Goal: Information Seeking & Learning: Learn about a topic

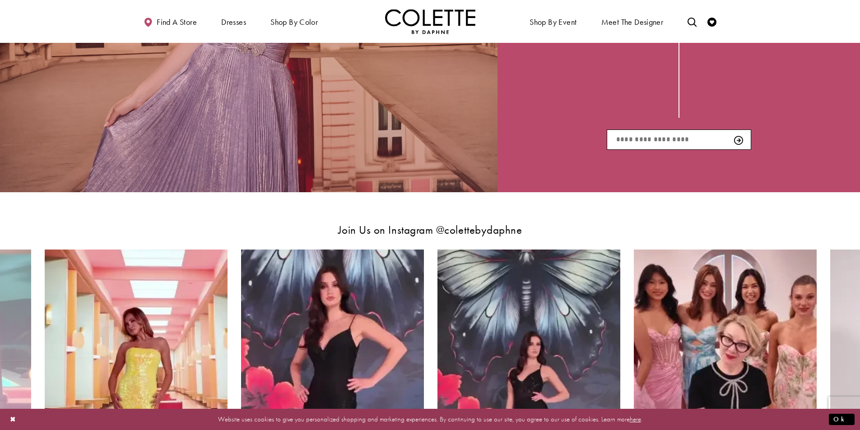
scroll to position [1849, 0]
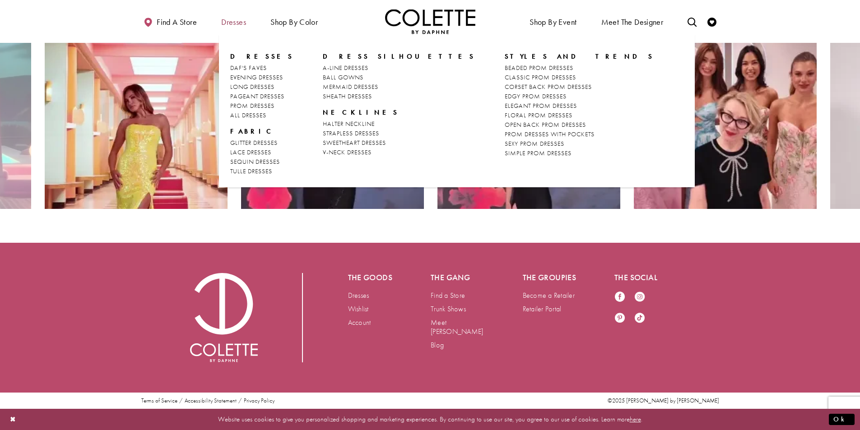
click at [229, 29] on span "Dresses" at bounding box center [233, 21] width 29 height 25
click at [233, 25] on span "Dresses" at bounding box center [233, 22] width 25 height 9
click at [227, 23] on span "Dresses" at bounding box center [233, 22] width 25 height 9
click at [235, 23] on span "Dresses" at bounding box center [233, 22] width 25 height 9
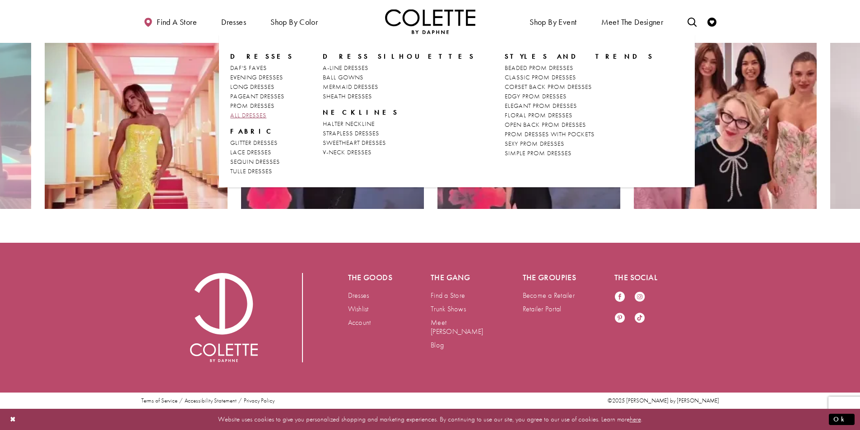
click at [261, 116] on span "ALL DRESSES" at bounding box center [248, 115] width 36 height 8
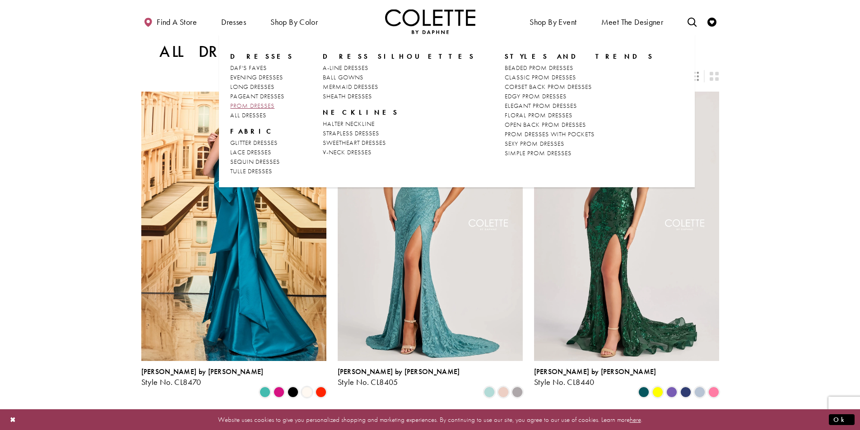
click at [263, 103] on span "PROM DRESSES" at bounding box center [252, 106] width 44 height 8
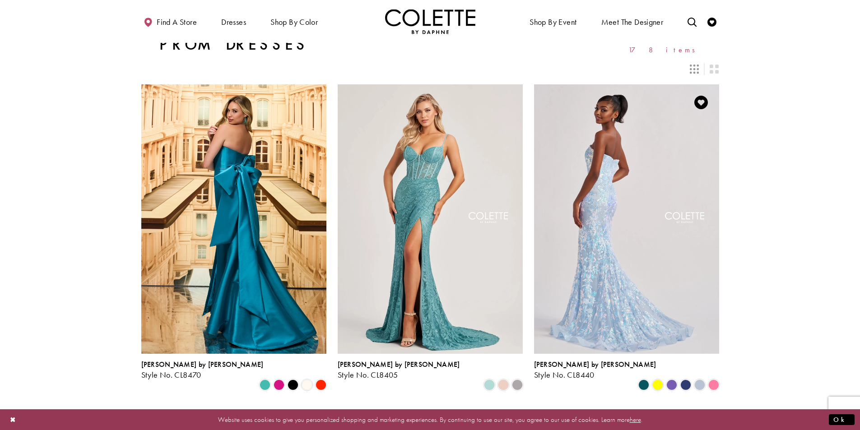
scroll to position [181, 0]
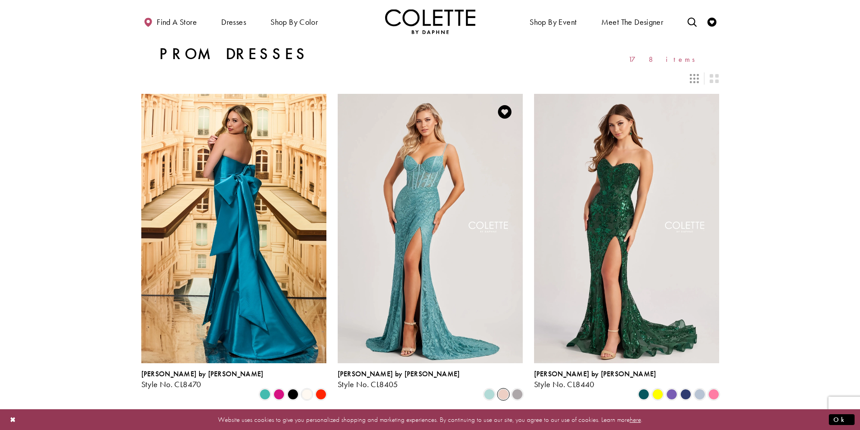
click at [502, 389] on span "Product List" at bounding box center [503, 394] width 11 height 11
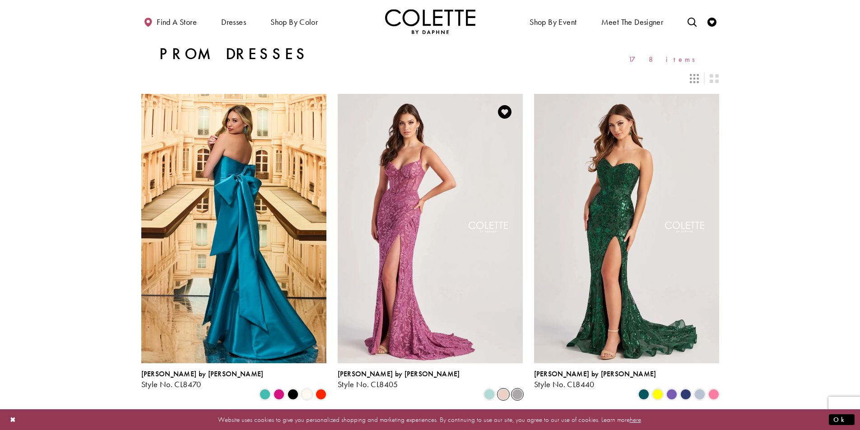
click at [518, 389] on span "Product List" at bounding box center [517, 394] width 11 height 11
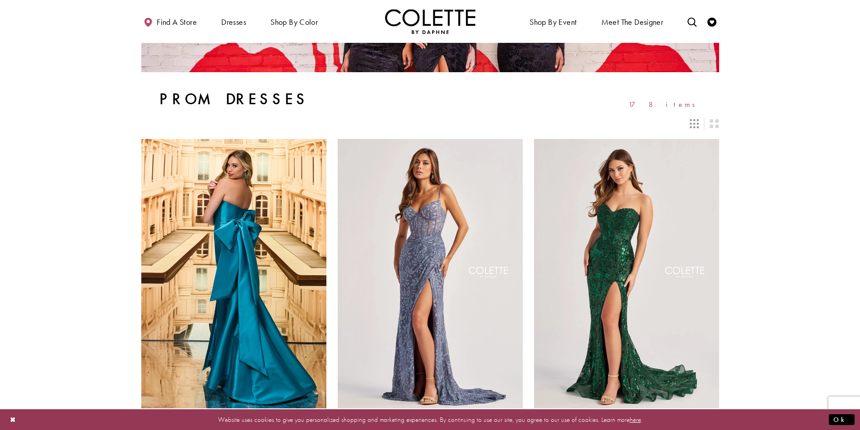
scroll to position [271, 0]
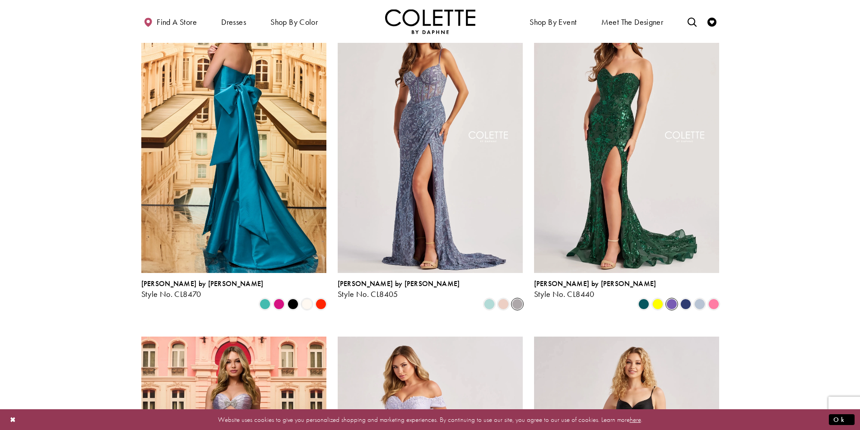
click at [672, 299] on span "Product List" at bounding box center [671, 304] width 11 height 11
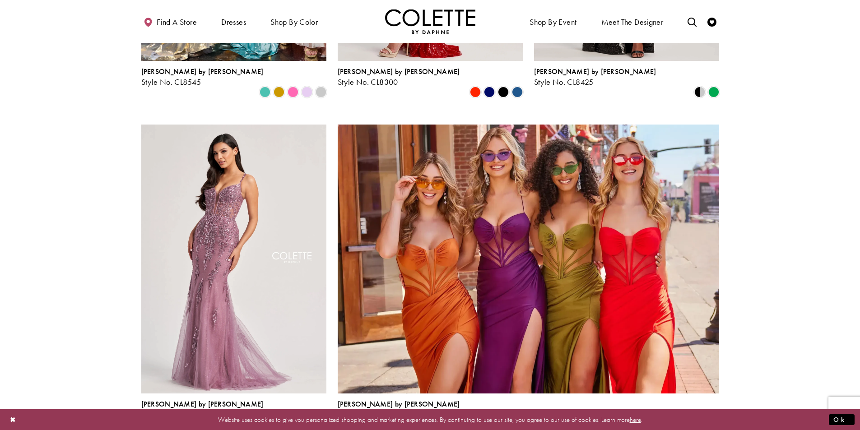
scroll to position [1806, 0]
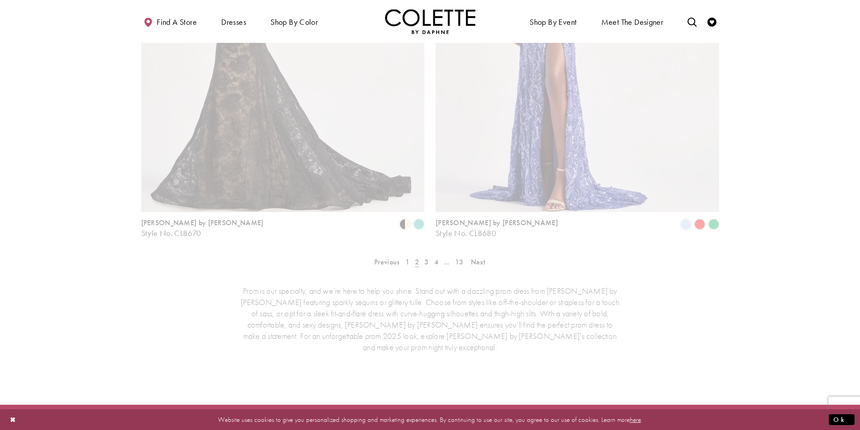
scroll to position [232, 0]
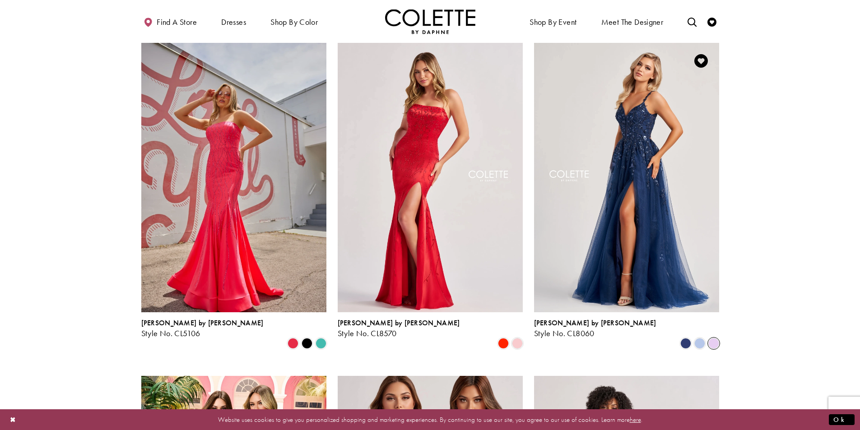
click at [713, 338] on span "Product List" at bounding box center [713, 343] width 11 height 11
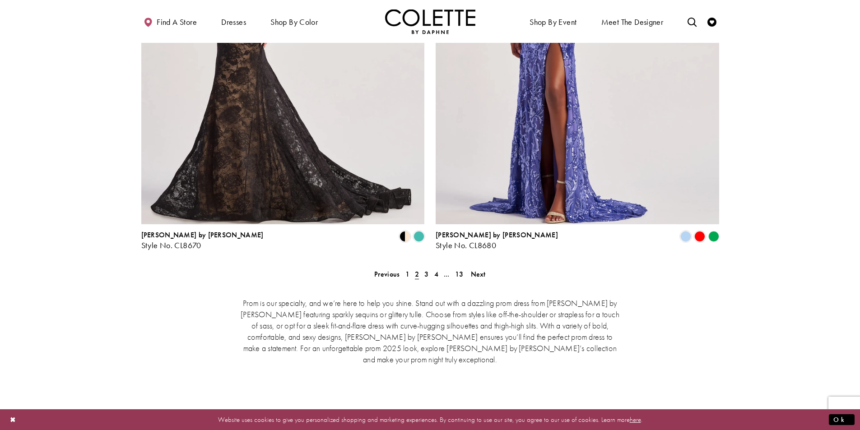
scroll to position [1857, 0]
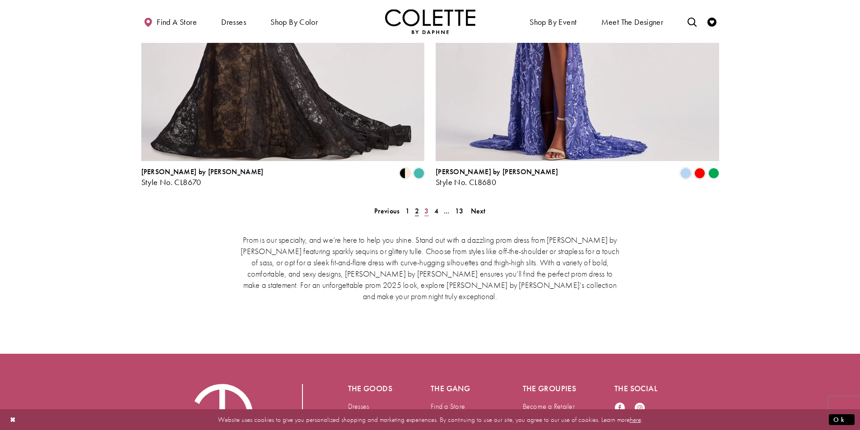
click at [427, 206] on span "3" at bounding box center [426, 210] width 4 height 9
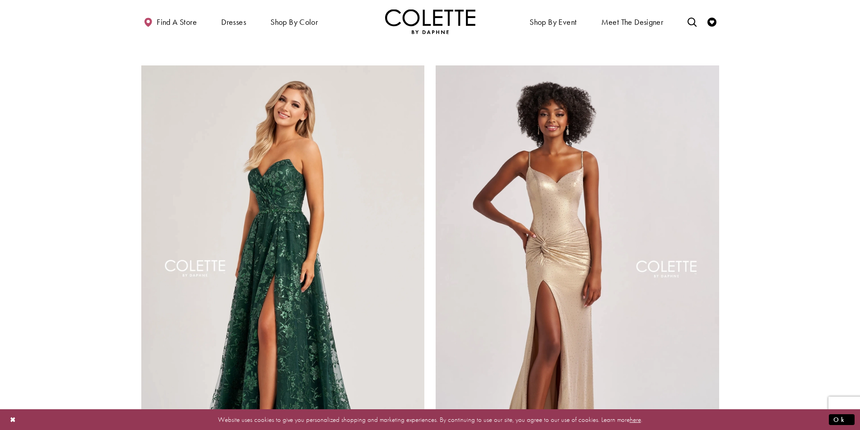
scroll to position [1676, 0]
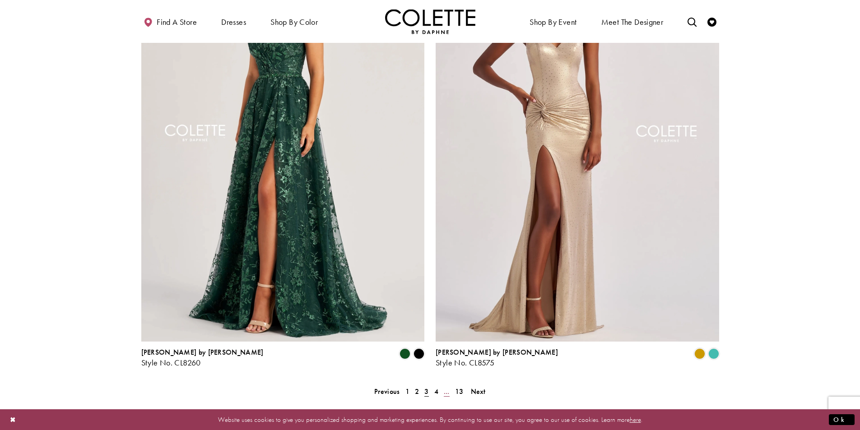
click at [442, 385] on link "..." at bounding box center [446, 391] width 11 height 13
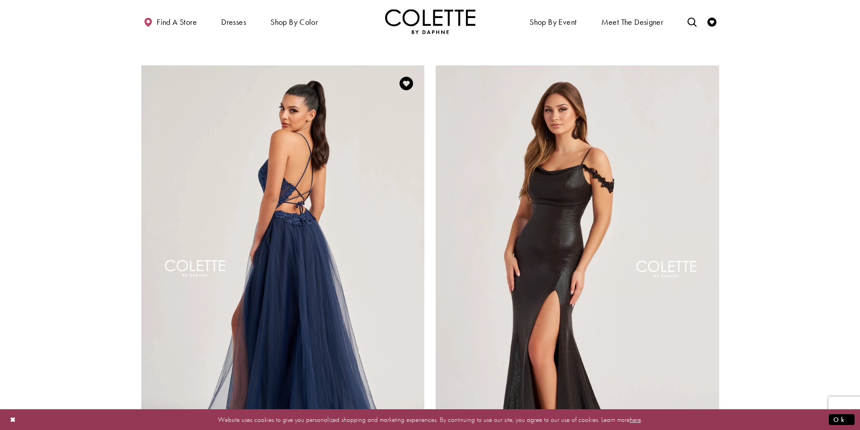
scroll to position [1722, 0]
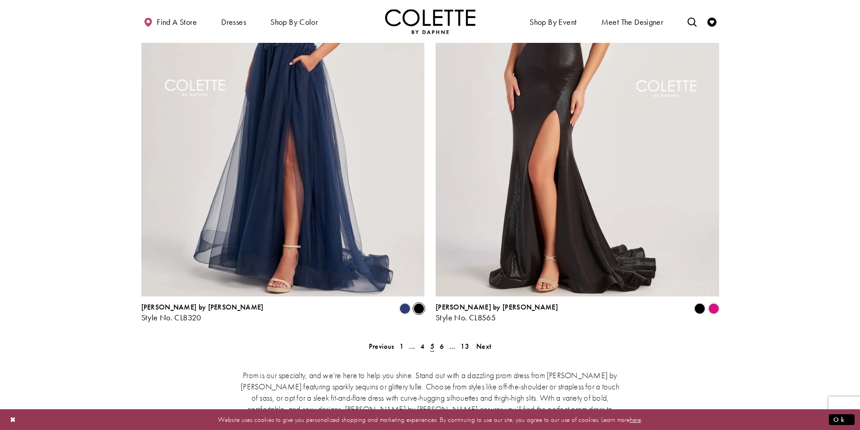
click at [423, 303] on span "Product List" at bounding box center [419, 308] width 11 height 11
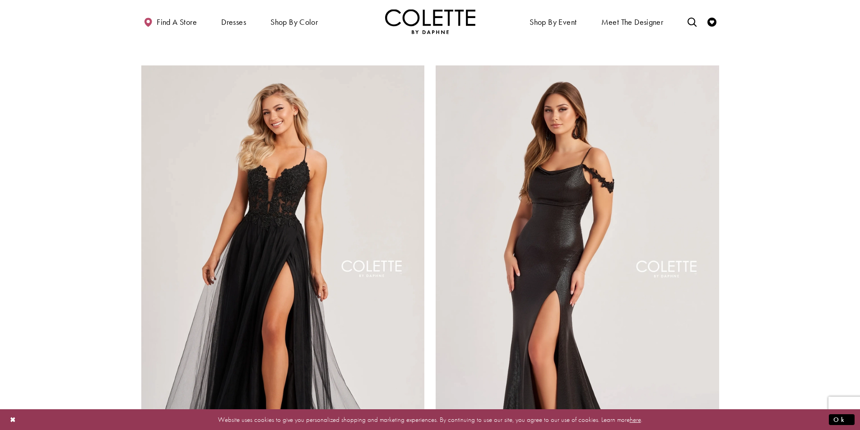
scroll to position [1767, 0]
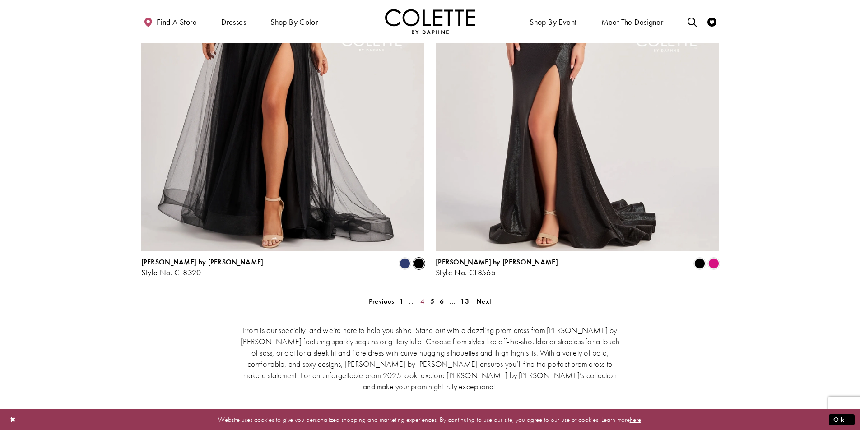
click at [422, 297] on span "4" at bounding box center [422, 301] width 4 height 9
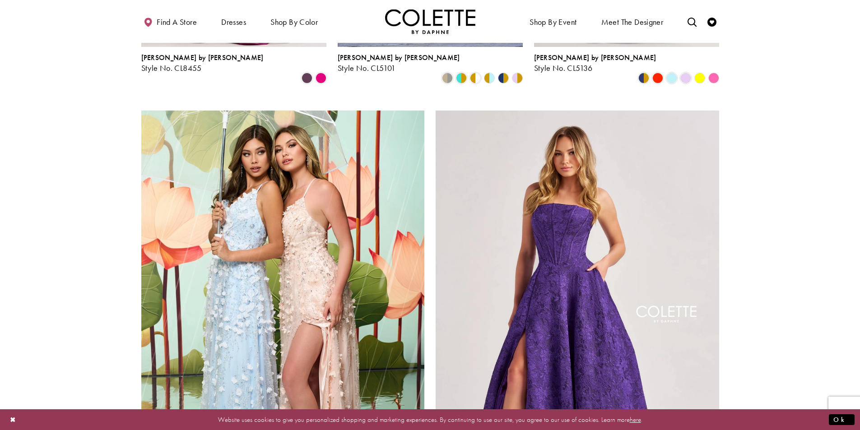
scroll to position [1676, 0]
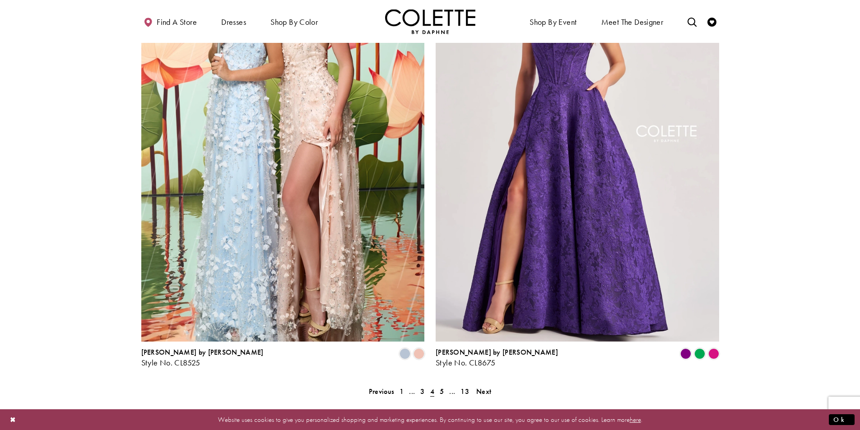
click at [442, 387] on span "5" at bounding box center [442, 391] width 4 height 9
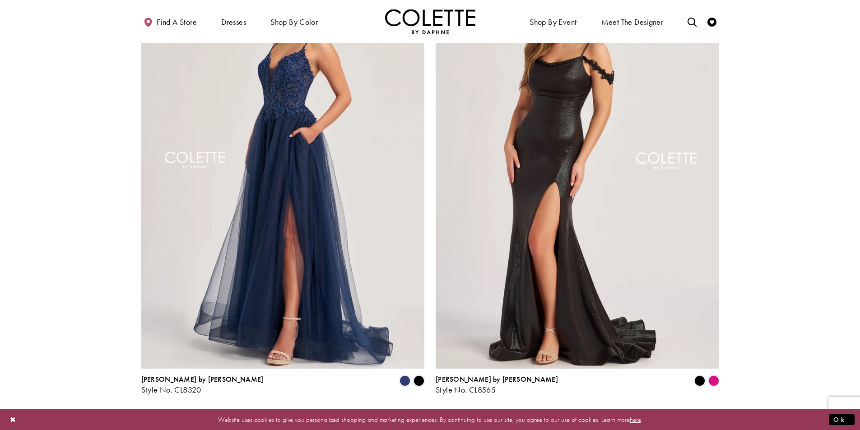
scroll to position [1767, 0]
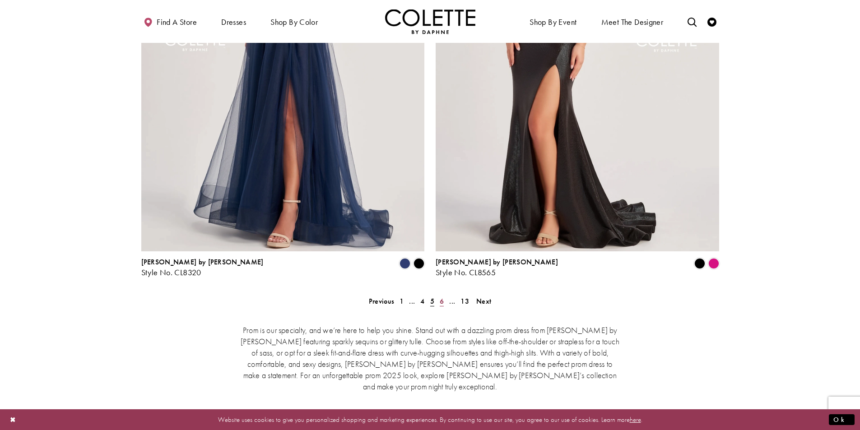
click at [441, 297] on span "6" at bounding box center [442, 301] width 4 height 9
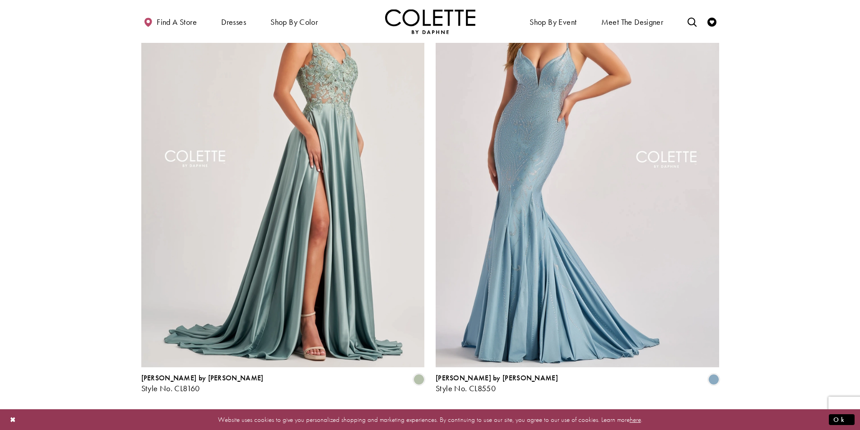
scroll to position [1676, 0]
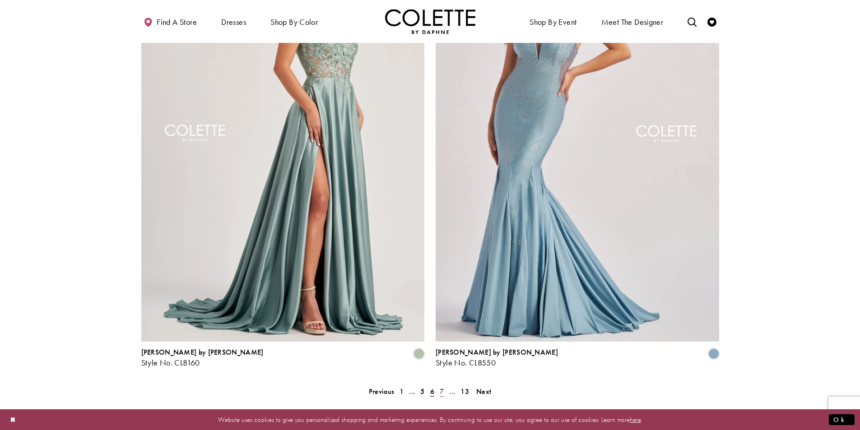
click at [444, 385] on link "7" at bounding box center [441, 391] width 9 height 13
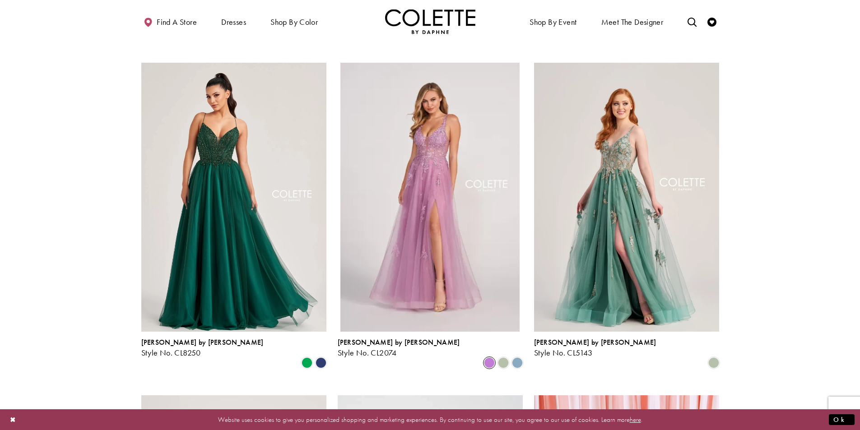
scroll to position [593, 0]
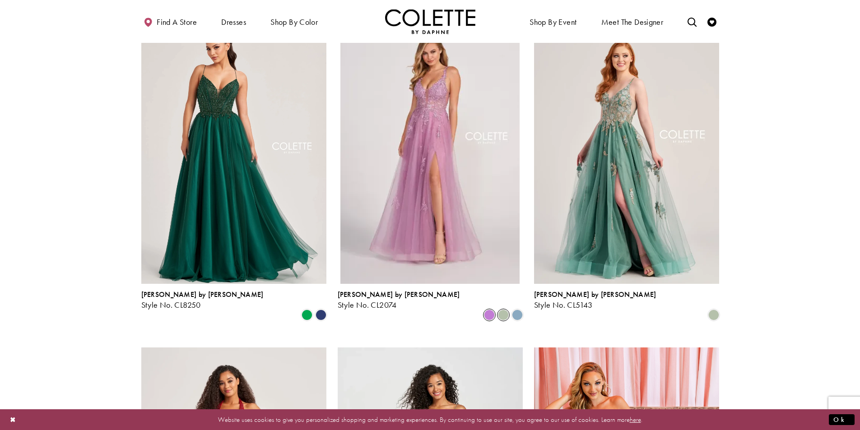
click at [505, 310] on span "Product List" at bounding box center [503, 315] width 11 height 11
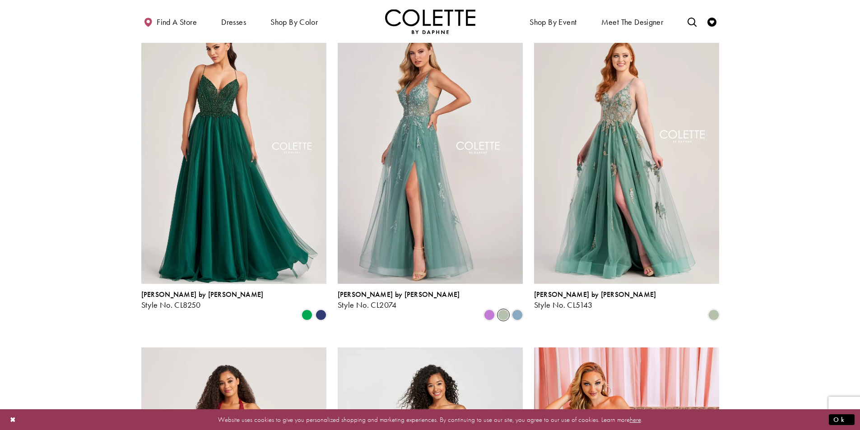
click at [524, 287] on div "Colette by Daphne Style No. CL2074 Skip Color List #8ea8343ec4 to end Color Lis…" at bounding box center [430, 167] width 196 height 333
drag, startPoint x: 521, startPoint y: 287, endPoint x: 509, endPoint y: 285, distance: 12.8
click at [520, 310] on span "Product List" at bounding box center [517, 315] width 11 height 11
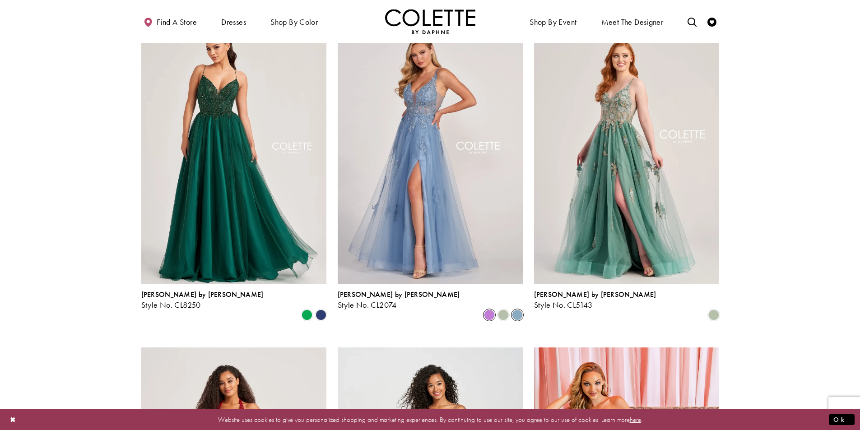
click at [489, 310] on span "Product List" at bounding box center [489, 315] width 11 height 11
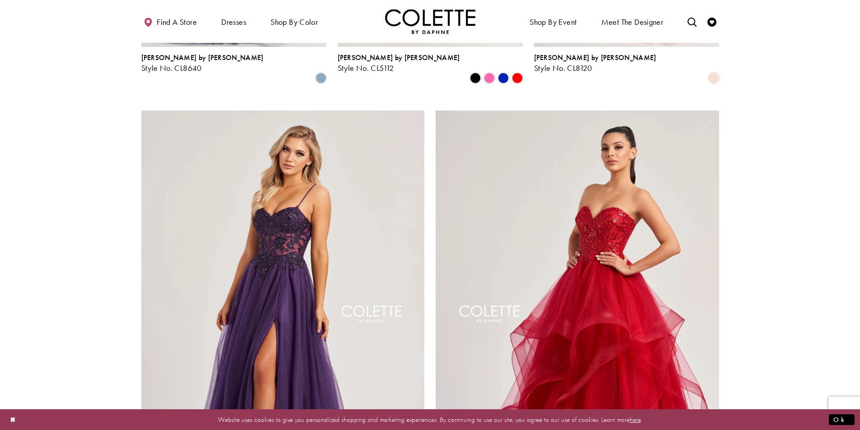
scroll to position [1631, 0]
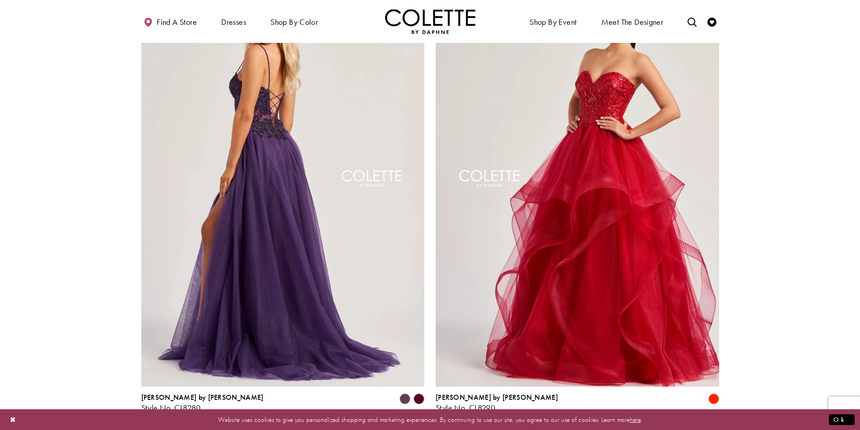
click at [220, 221] on img "Visit Colette by Daphne Style No. CL8280 Page" at bounding box center [283, 181] width 284 height 412
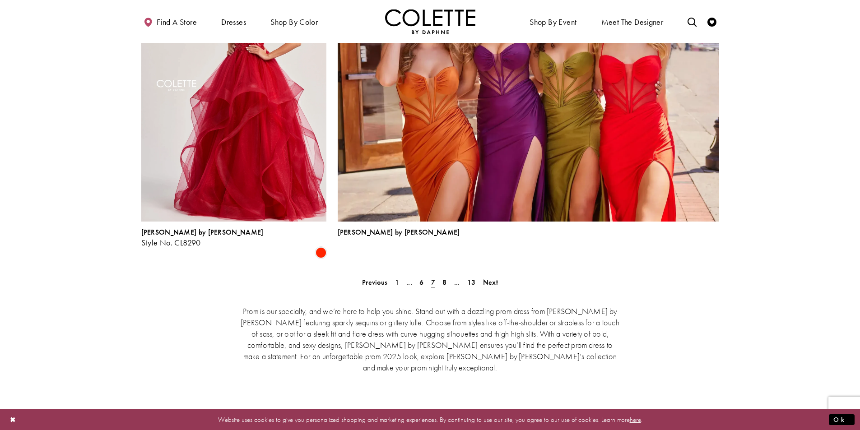
scroll to position [2083, 0]
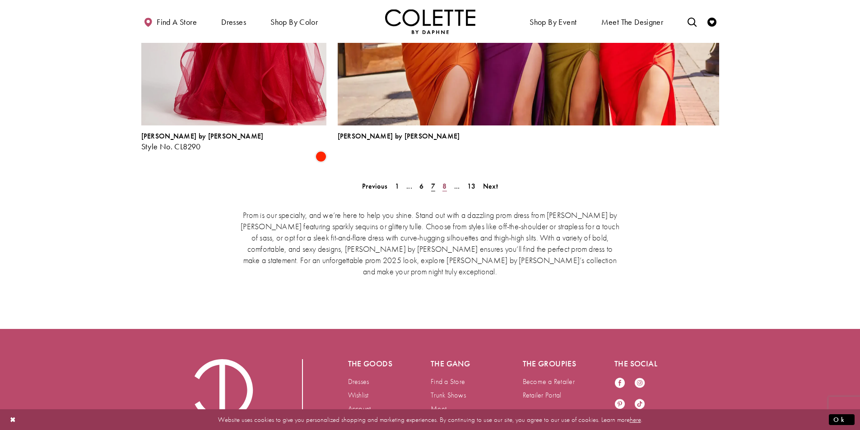
click at [441, 180] on link "8" at bounding box center [444, 186] width 9 height 13
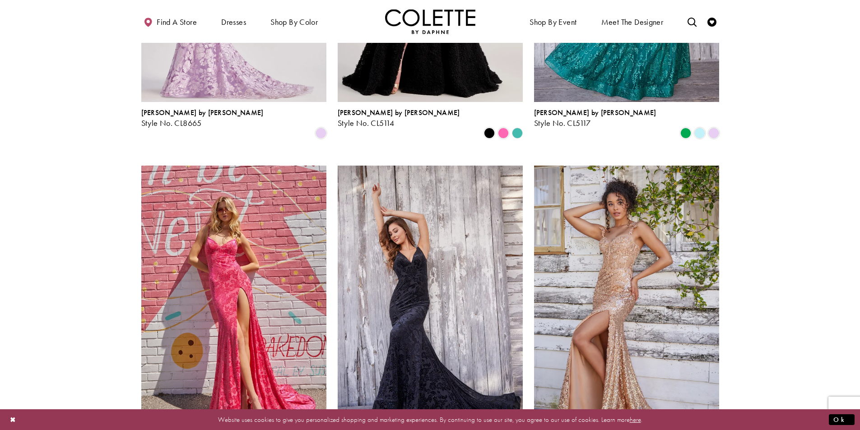
scroll to position [909, 0]
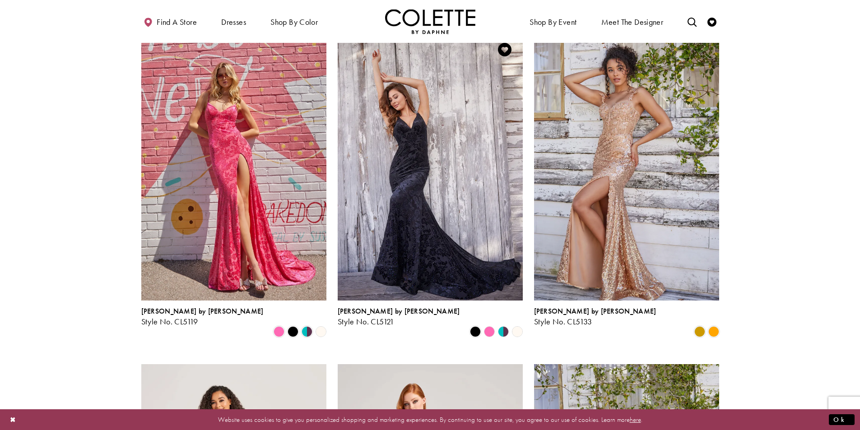
click at [506, 325] on polygon "Product List" at bounding box center [506, 332] width 7 height 14
click at [504, 325] on polygon "Product List" at bounding box center [506, 332] width 7 height 14
click at [479, 326] on span "Product List" at bounding box center [475, 331] width 11 height 11
drag, startPoint x: 513, startPoint y: 294, endPoint x: 496, endPoint y: 283, distance: 20.9
click at [513, 325] on polygon "Product List" at bounding box center [517, 332] width 14 height 14
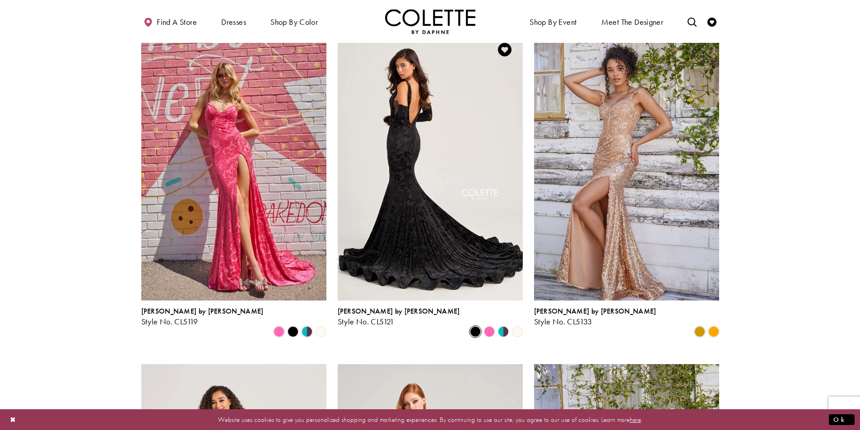
click at [493, 256] on img "Visit Colette by Daphne Style No. CL5121 Page" at bounding box center [430, 166] width 185 height 269
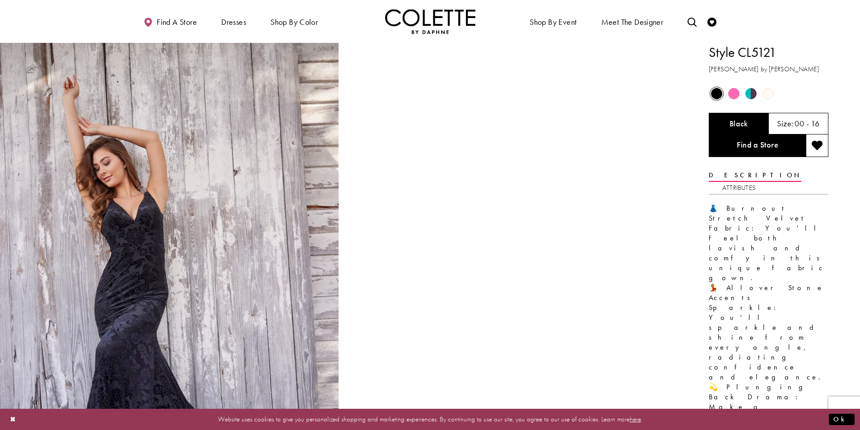
click at [731, 91] on span "Product color controls state depends on size chosen" at bounding box center [733, 93] width 11 height 11
drag, startPoint x: 756, startPoint y: 94, endPoint x: 750, endPoint y: 95, distance: 6.4
click at [752, 95] on span "Product color controls state depends on size chosen" at bounding box center [750, 93] width 11 height 11
click at [749, 95] on span "Product color controls state depends on size chosen" at bounding box center [750, 93] width 11 height 11
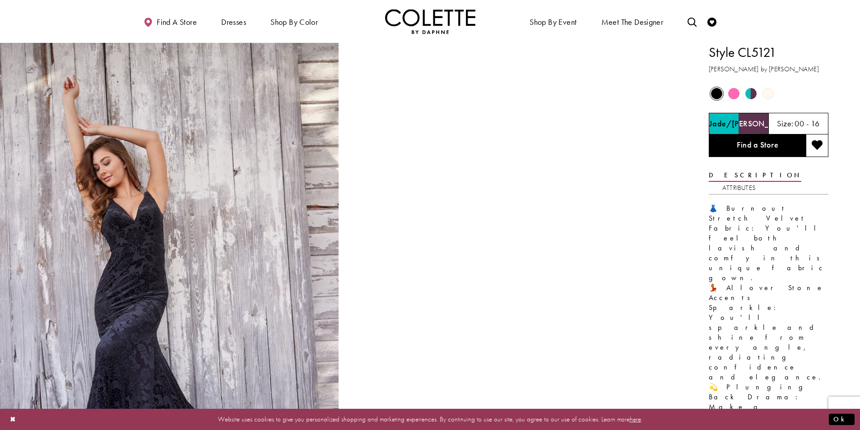
scroll to position [226, 0]
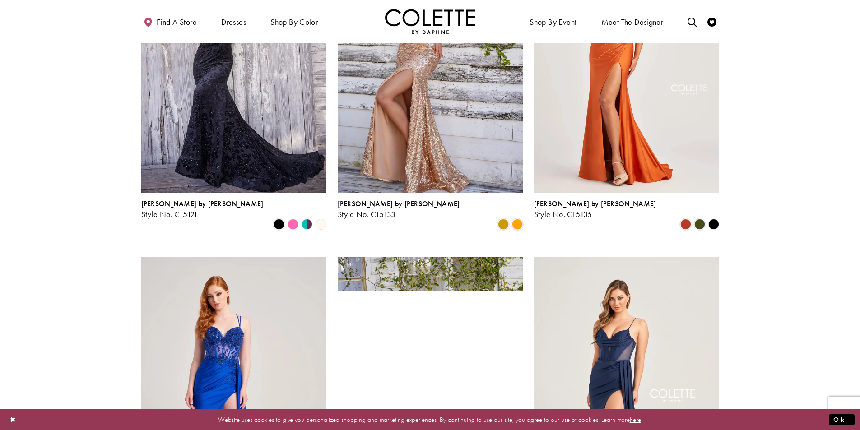
scroll to position [1541, 0]
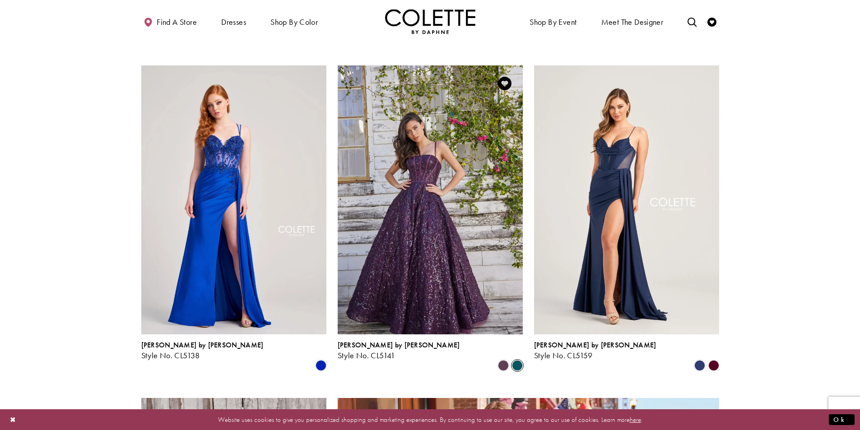
click at [515, 360] on span "Product List" at bounding box center [517, 365] width 11 height 11
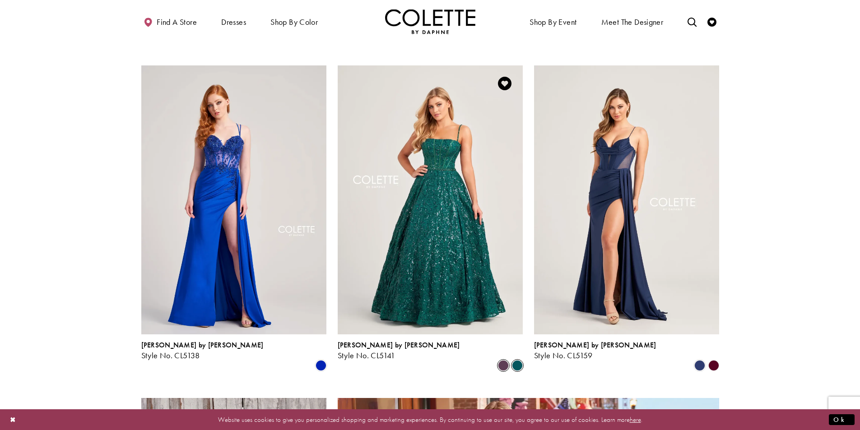
click at [501, 360] on span "Product List" at bounding box center [503, 365] width 11 height 11
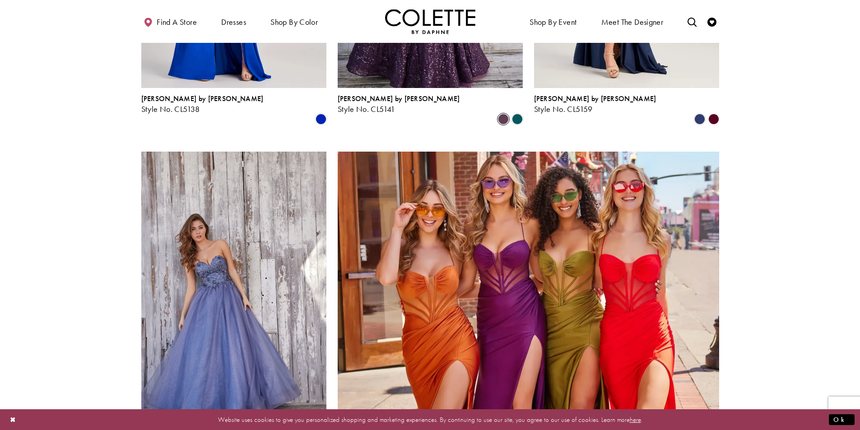
scroll to position [1857, 0]
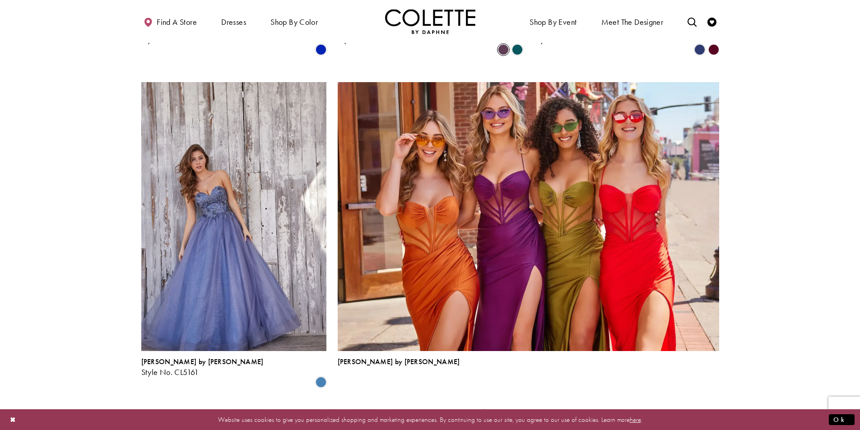
click at [444, 407] on span "9" at bounding box center [444, 411] width 4 height 9
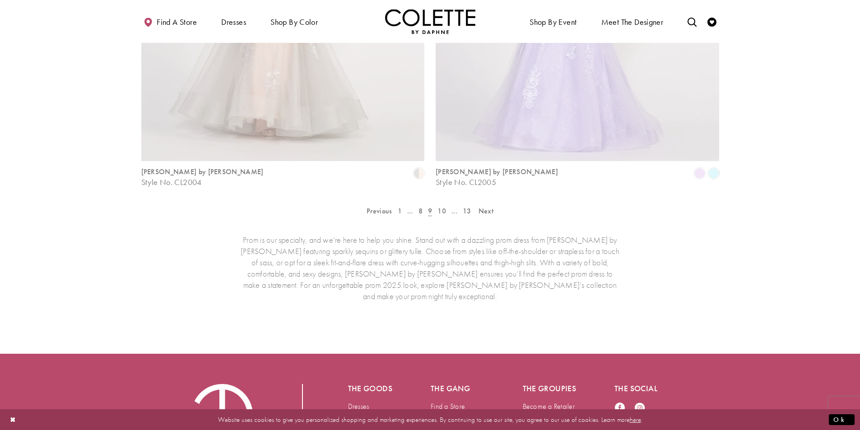
scroll to position [232, 0]
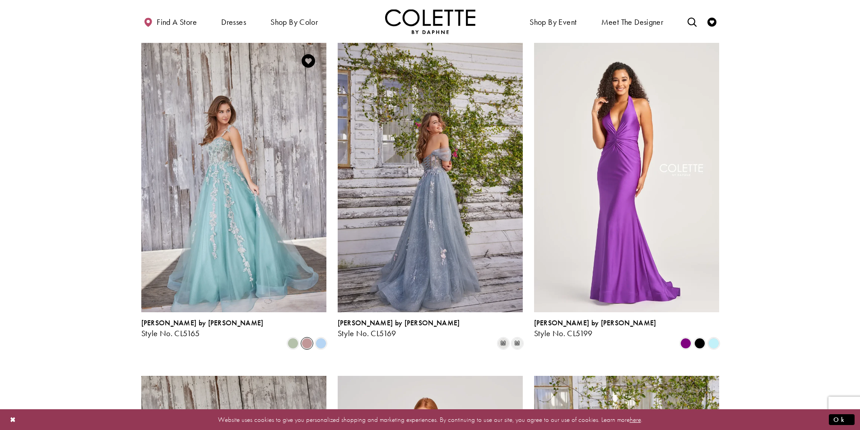
click at [310, 338] on span "Product List" at bounding box center [307, 343] width 11 height 11
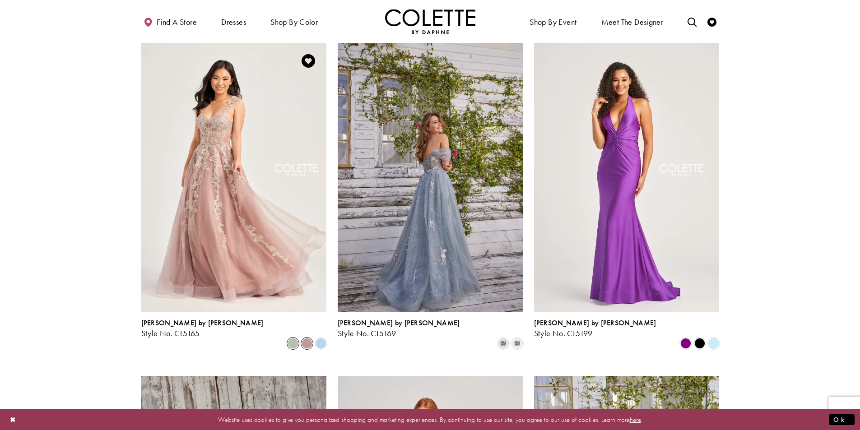
click at [293, 338] on span "Product List" at bounding box center [293, 343] width 11 height 11
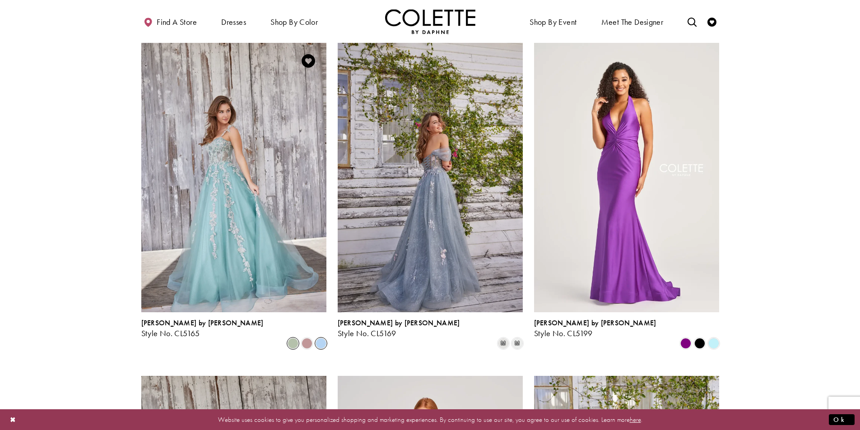
click at [323, 338] on span "Product List" at bounding box center [321, 343] width 11 height 11
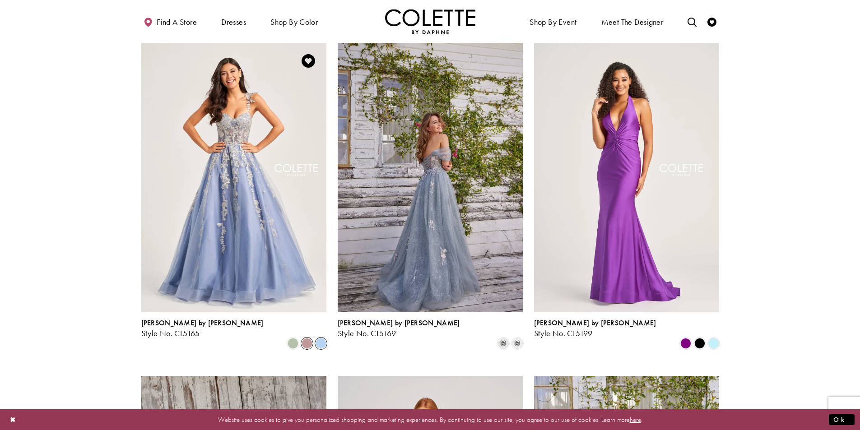
click at [307, 338] on span "Product List" at bounding box center [307, 343] width 11 height 11
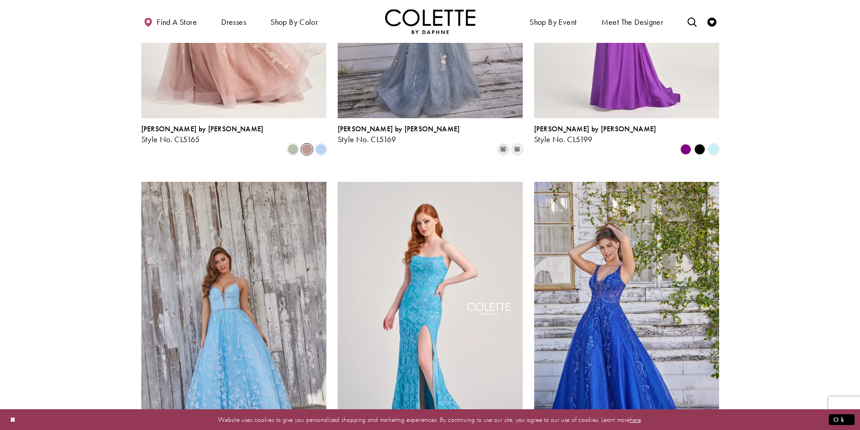
scroll to position [548, 0]
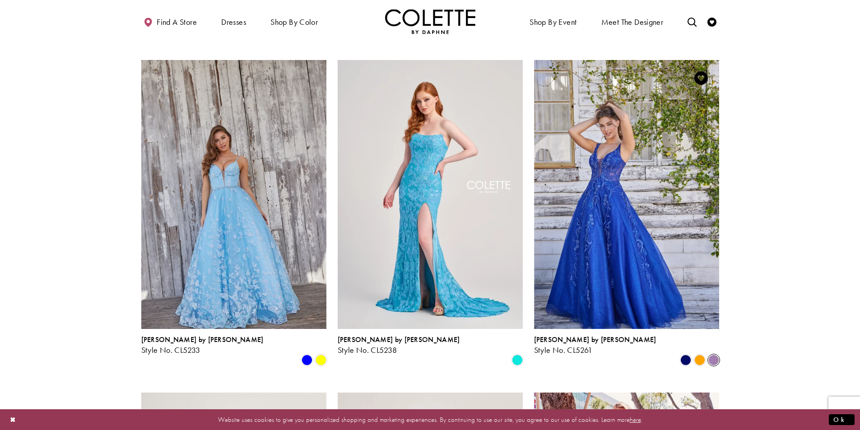
click at [717, 355] on span "Product List" at bounding box center [713, 360] width 11 height 11
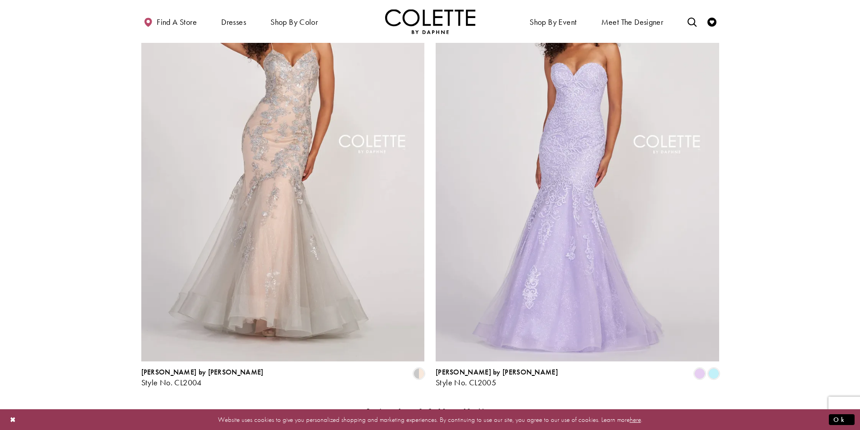
scroll to position [1767, 0]
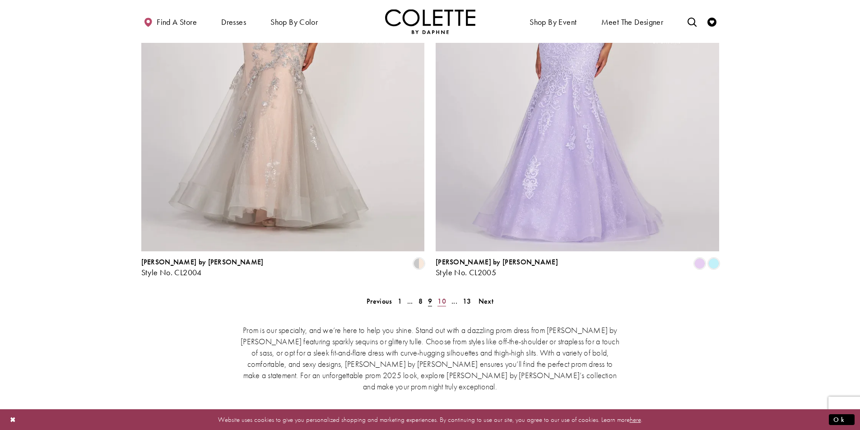
click at [441, 297] on span "10" at bounding box center [442, 301] width 9 height 9
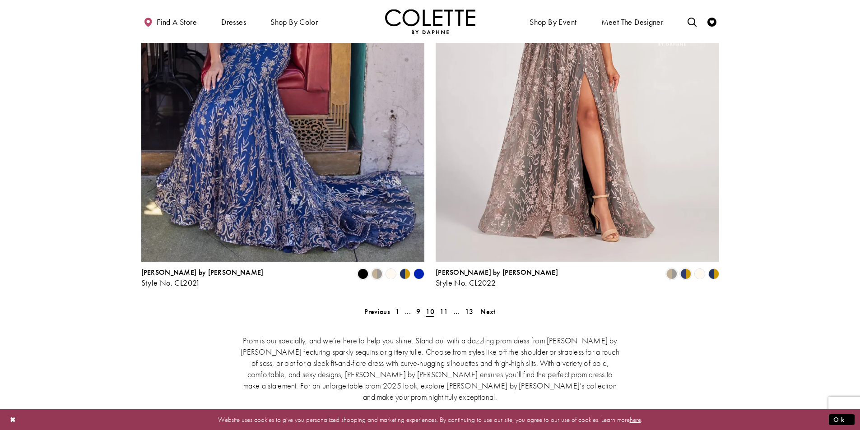
scroll to position [1812, 0]
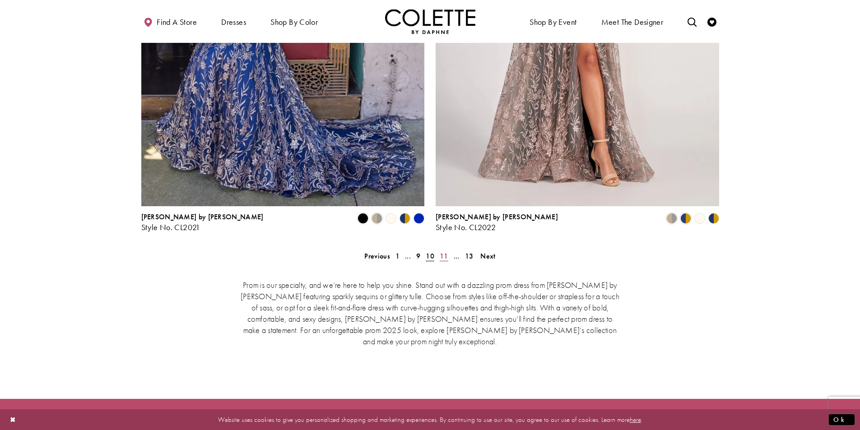
click at [444, 251] on span "11" at bounding box center [444, 255] width 9 height 9
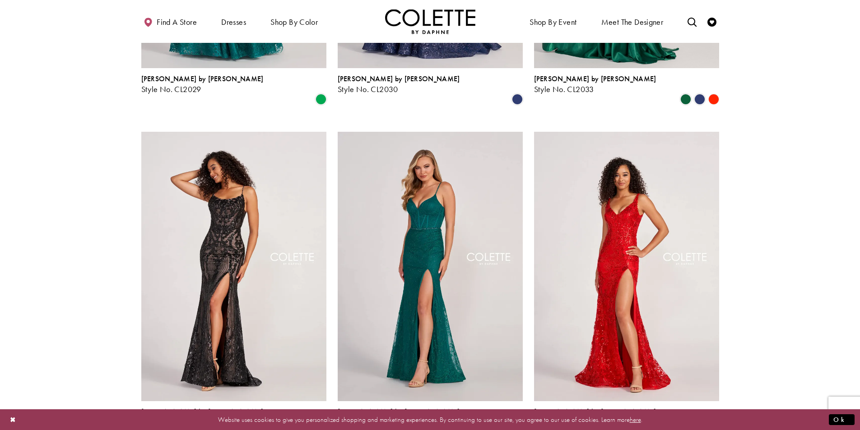
scroll to position [1180, 0]
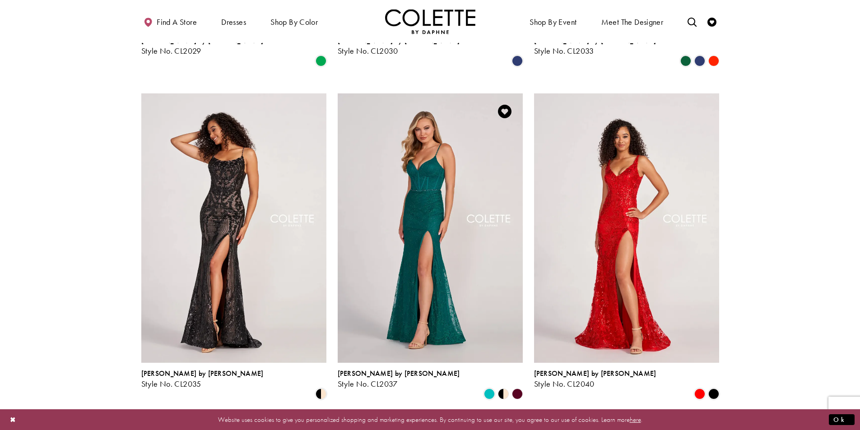
click at [517, 387] on polygon "Product List" at bounding box center [517, 394] width 14 height 14
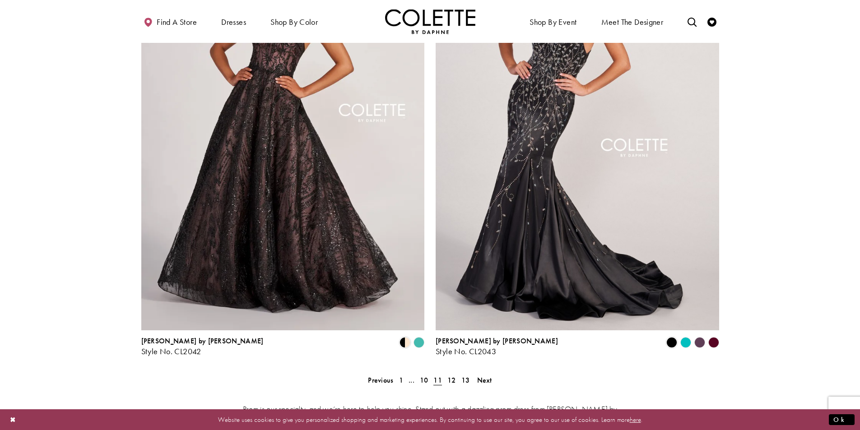
scroll to position [1767, 0]
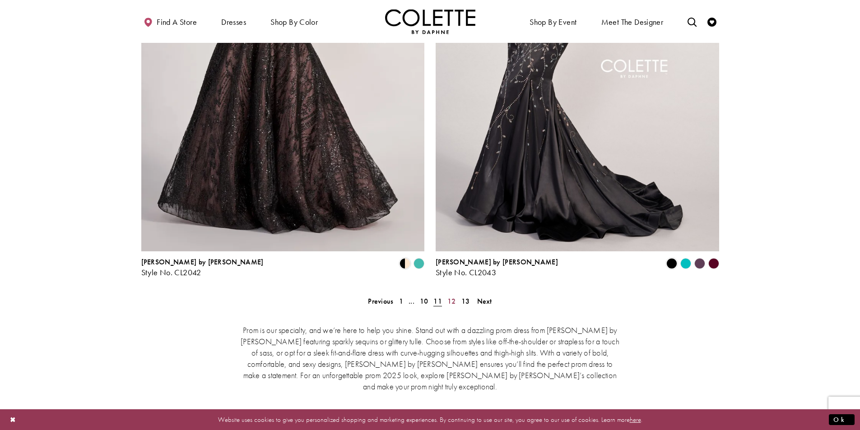
click at [454, 297] on span "12" at bounding box center [451, 301] width 9 height 9
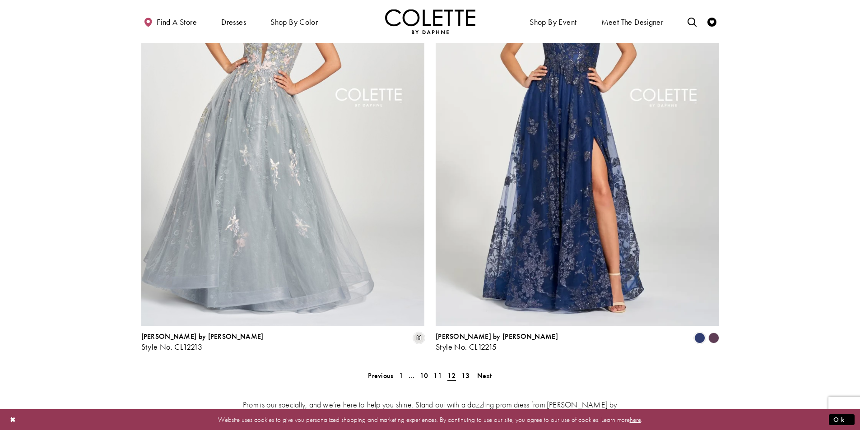
scroll to position [1676, 0]
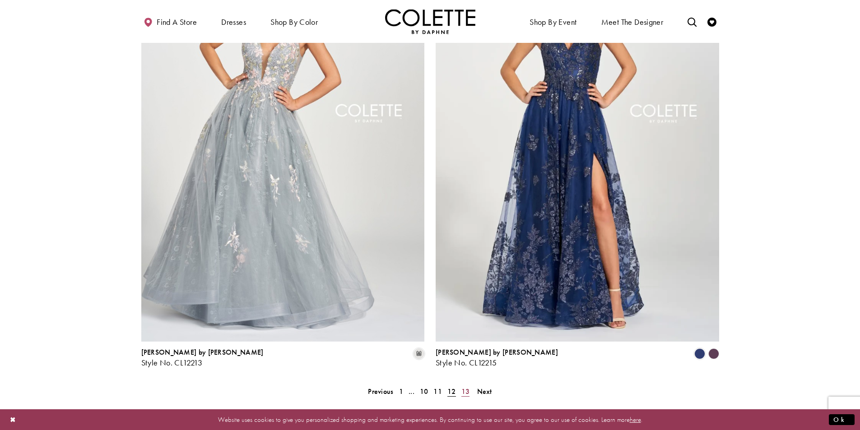
click at [469, 387] on span "13" at bounding box center [465, 391] width 9 height 9
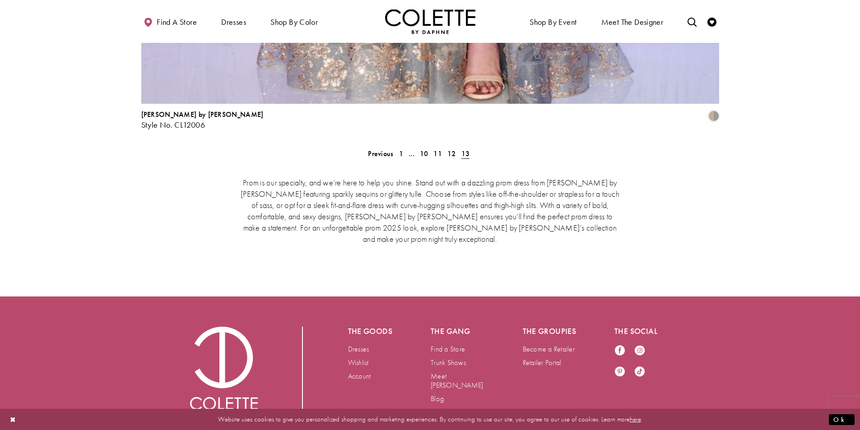
scroll to position [2020, 0]
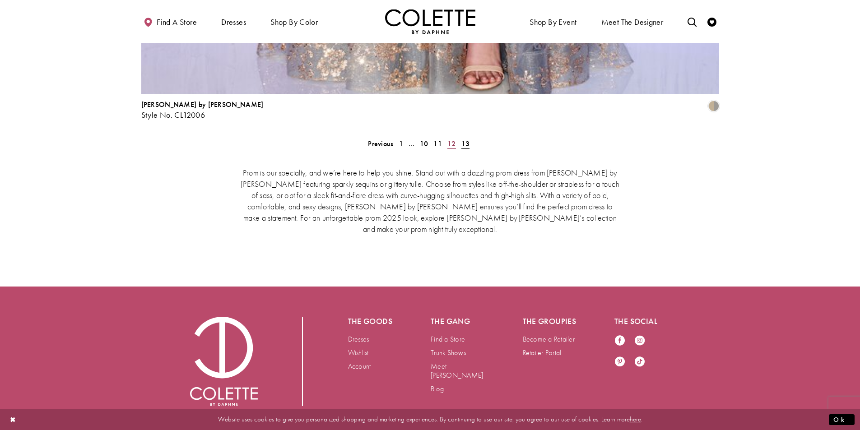
click at [450, 139] on span "12" at bounding box center [451, 143] width 9 height 9
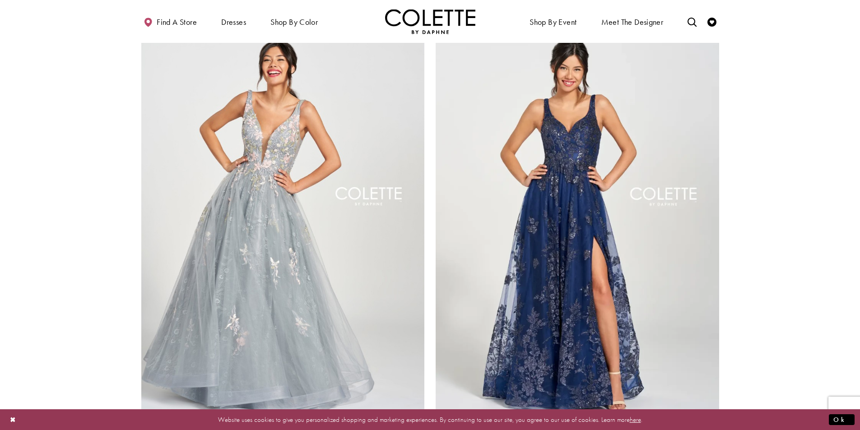
scroll to position [1586, 0]
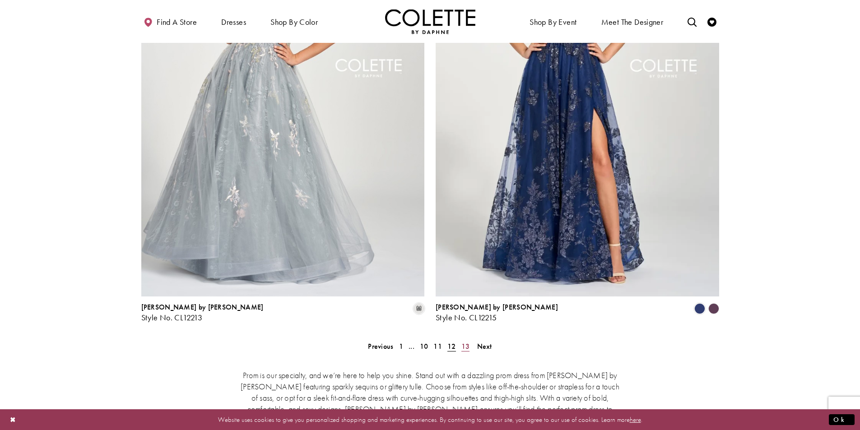
click at [462, 342] on span "13" at bounding box center [465, 346] width 9 height 9
